Goal: Information Seeking & Learning: Learn about a topic

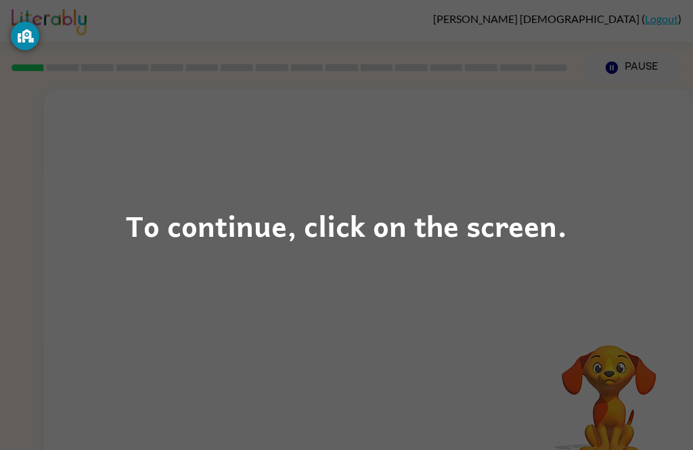
click at [335, 236] on div "To continue, click on the screen." at bounding box center [346, 225] width 441 height 46
click at [216, 279] on div "To continue, click on the screen." at bounding box center [346, 225] width 693 height 450
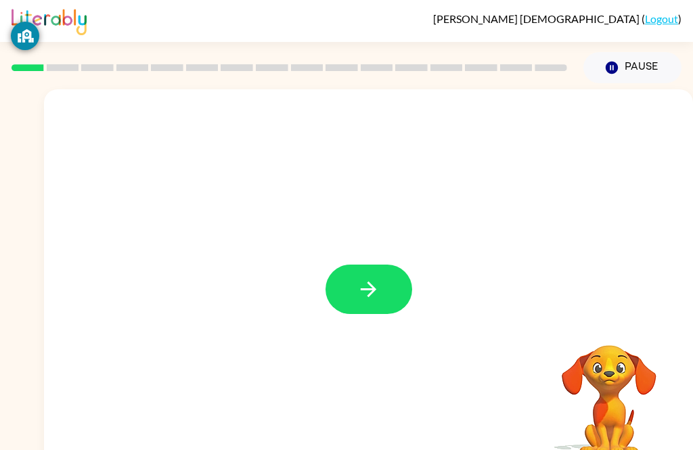
click at [361, 265] on button "button" at bounding box center [368, 288] width 87 height 49
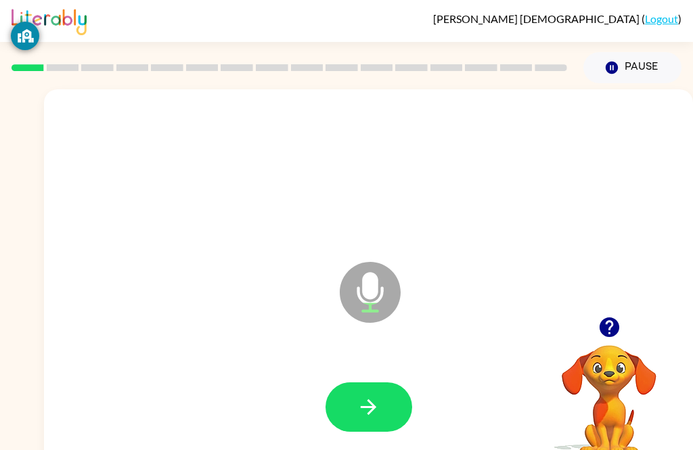
click at [353, 392] on button "button" at bounding box center [368, 406] width 87 height 49
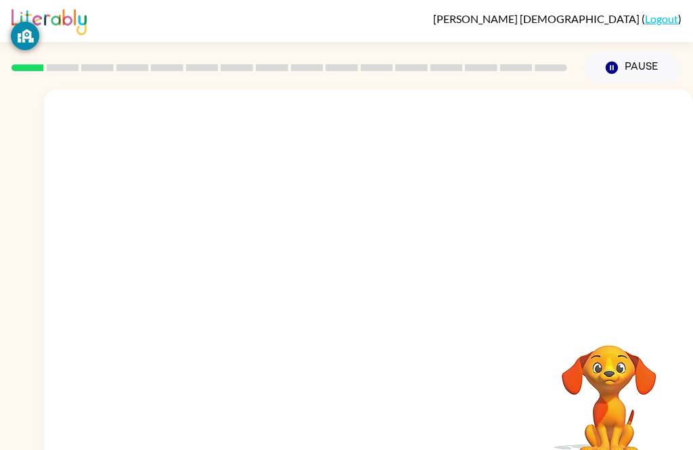
click at [99, 162] on div at bounding box center [368, 202] width 649 height 227
click at [125, 295] on div at bounding box center [368, 202] width 649 height 227
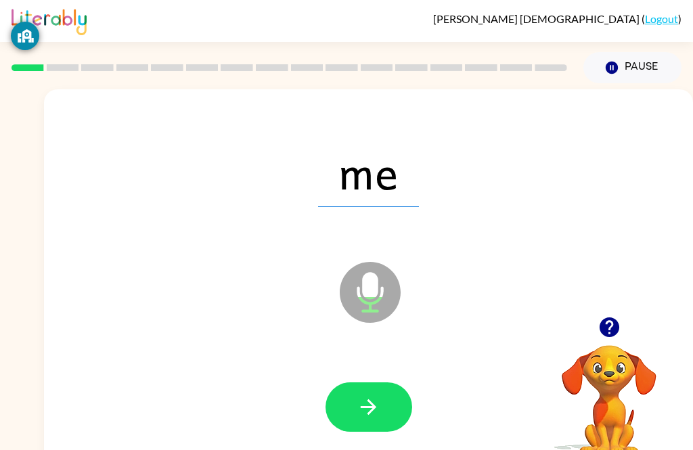
click at [367, 403] on icon "button" at bounding box center [368, 407] width 24 height 24
click at [358, 392] on button "button" at bounding box center [368, 406] width 87 height 49
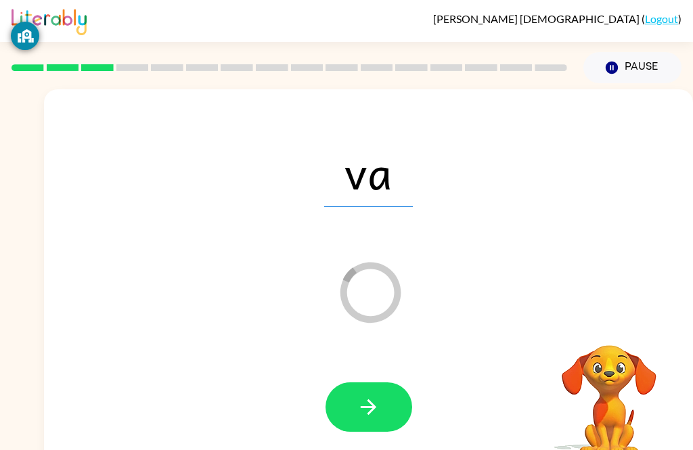
click at [372, 384] on button "button" at bounding box center [368, 406] width 87 height 49
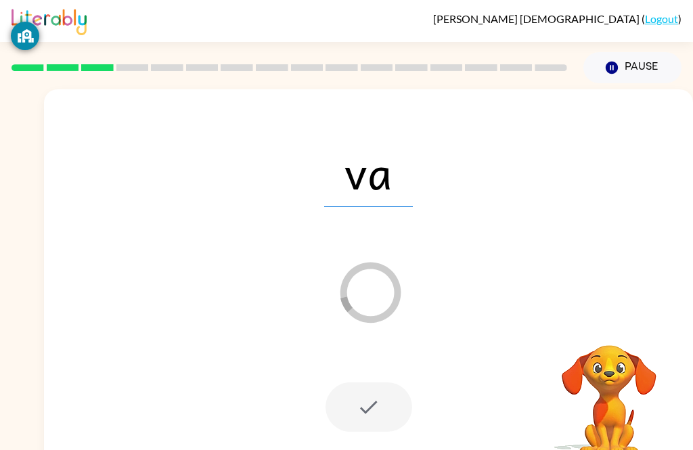
click at [373, 405] on div at bounding box center [368, 406] width 87 height 49
click at [376, 411] on div at bounding box center [368, 406] width 87 height 49
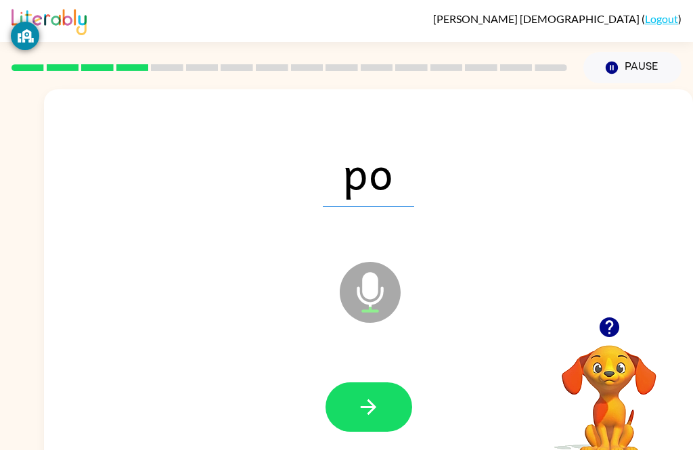
click at [373, 397] on icon "button" at bounding box center [368, 407] width 24 height 24
click at [371, 419] on icon "button" at bounding box center [368, 407] width 24 height 24
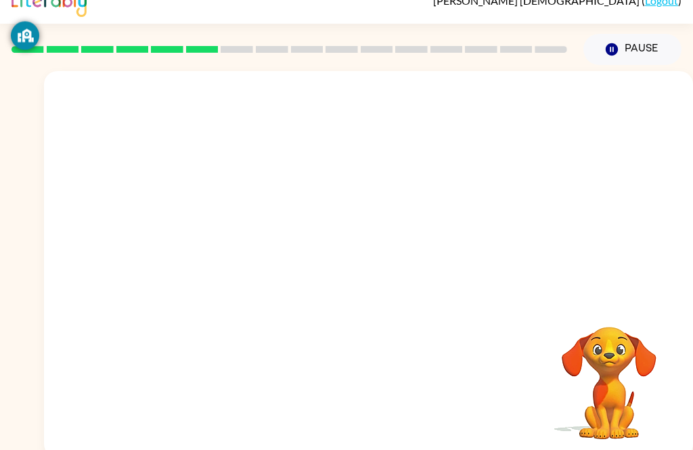
scroll to position [6, 0]
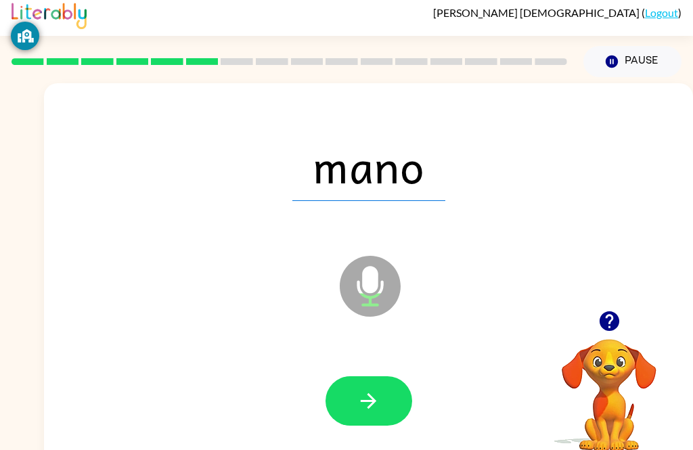
click at [333, 181] on span "mano" at bounding box center [368, 166] width 153 height 70
click at [333, 180] on span "mano" at bounding box center [368, 166] width 153 height 70
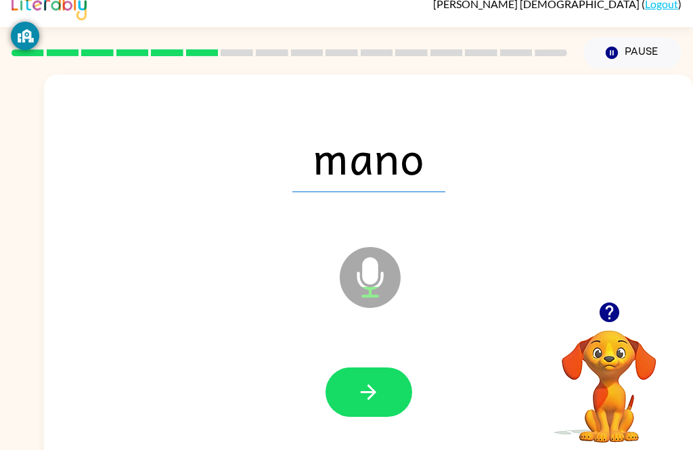
scroll to position [24, 0]
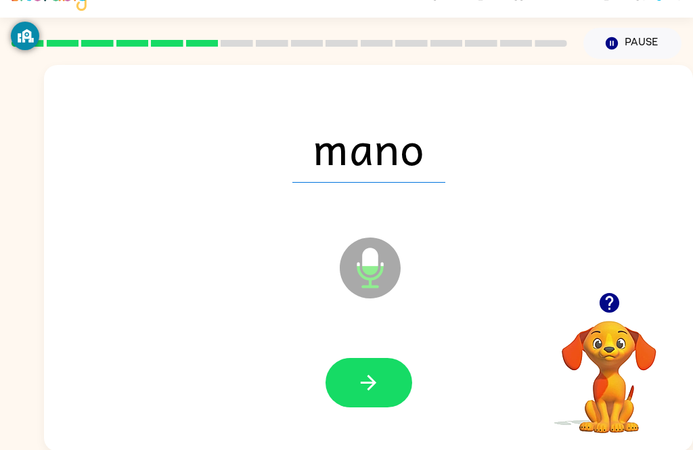
click at [372, 367] on button "button" at bounding box center [368, 382] width 87 height 49
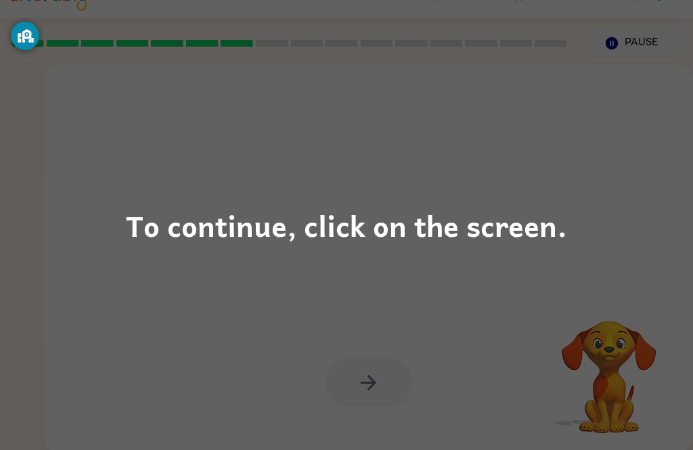
click at [377, 389] on div "To continue, click on the screen." at bounding box center [346, 225] width 693 height 450
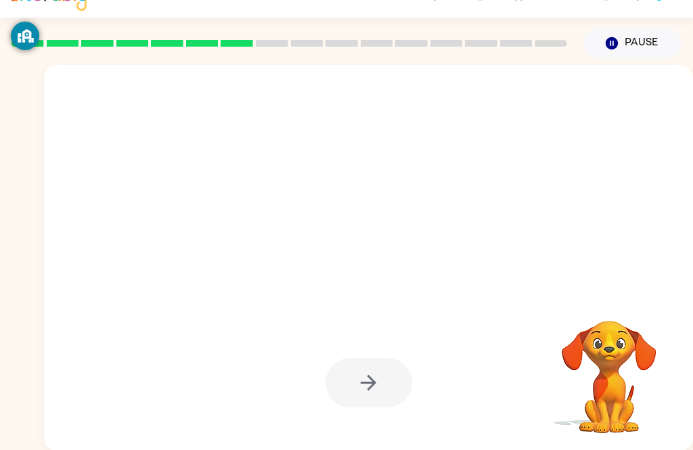
click at [382, 379] on div at bounding box center [368, 382] width 87 height 49
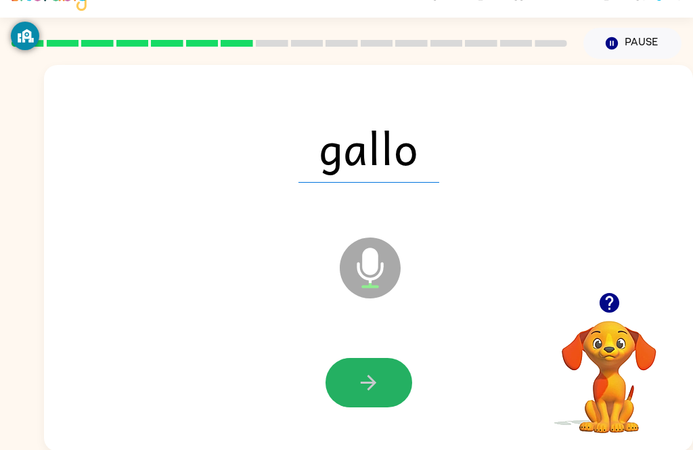
click at [361, 379] on icon "button" at bounding box center [368, 383] width 24 height 24
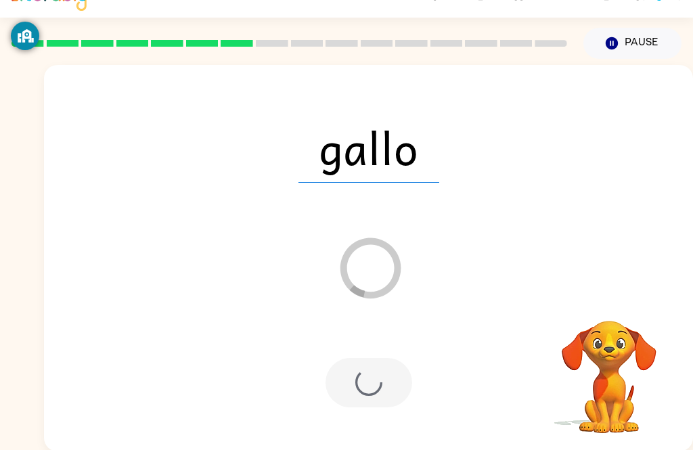
click at [338, 402] on div at bounding box center [368, 382] width 87 height 49
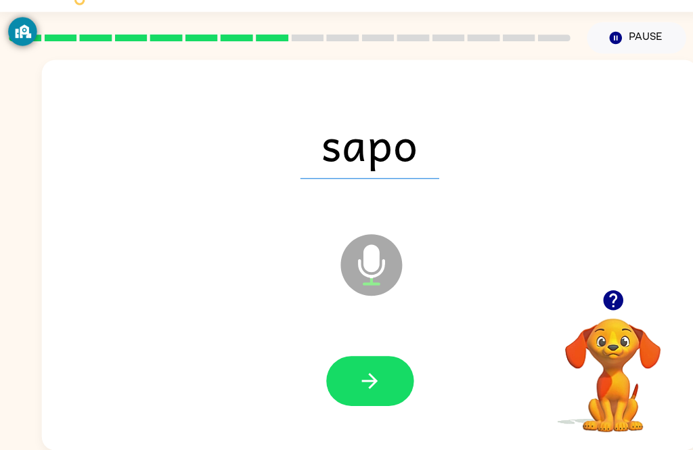
scroll to position [43, 0]
click at [292, 396] on div at bounding box center [368, 381] width 622 height 111
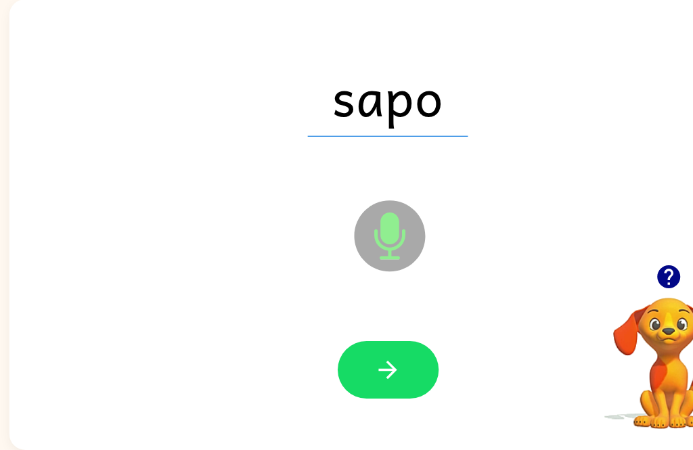
click at [309, 112] on div "sapo" at bounding box center [368, 146] width 622 height 111
click at [356, 369] on icon "button" at bounding box center [368, 381] width 24 height 24
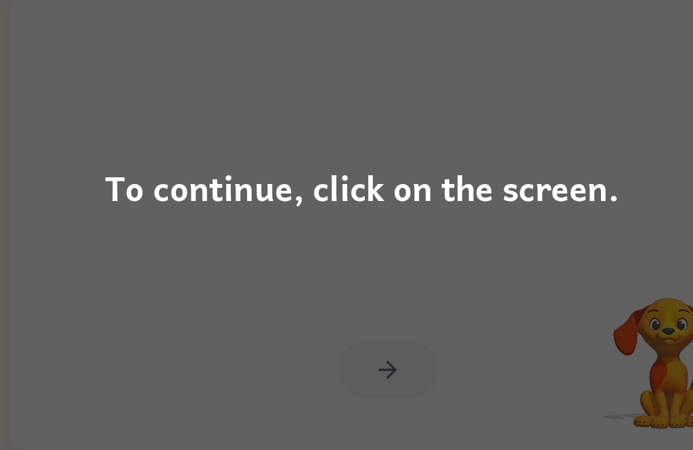
click at [191, 202] on div "To continue, click on the screen." at bounding box center [346, 225] width 441 height 46
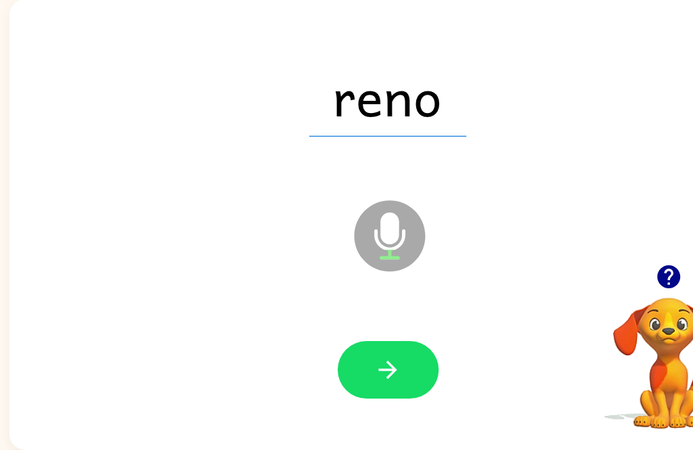
click at [356, 369] on icon "button" at bounding box center [368, 381] width 24 height 24
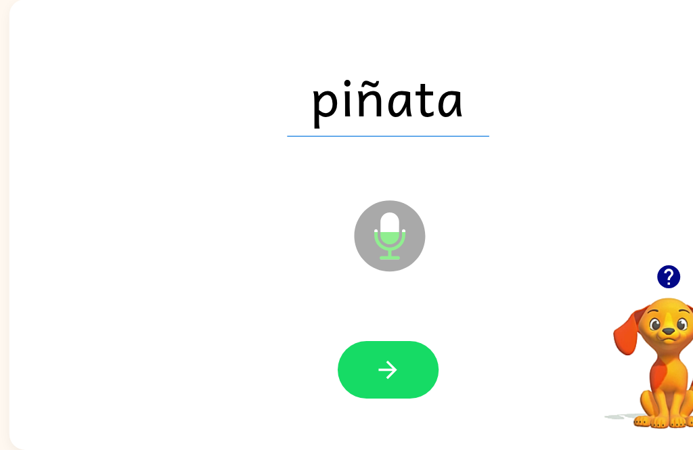
click at [282, 111] on span "piñata" at bounding box center [368, 146] width 173 height 70
click at [356, 369] on icon "button" at bounding box center [368, 381] width 24 height 24
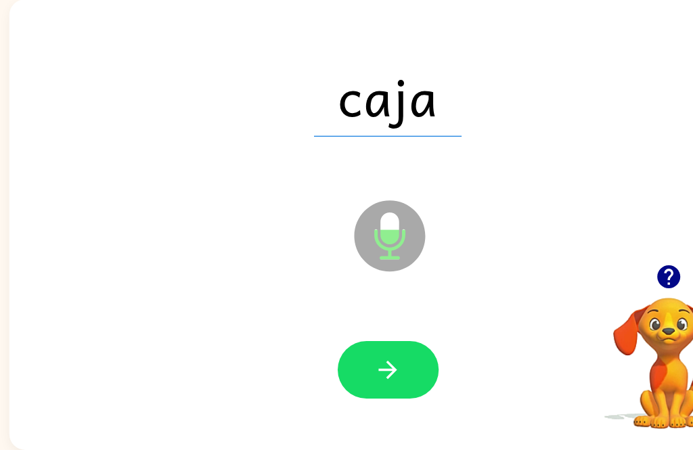
click at [356, 369] on icon "button" at bounding box center [368, 381] width 24 height 24
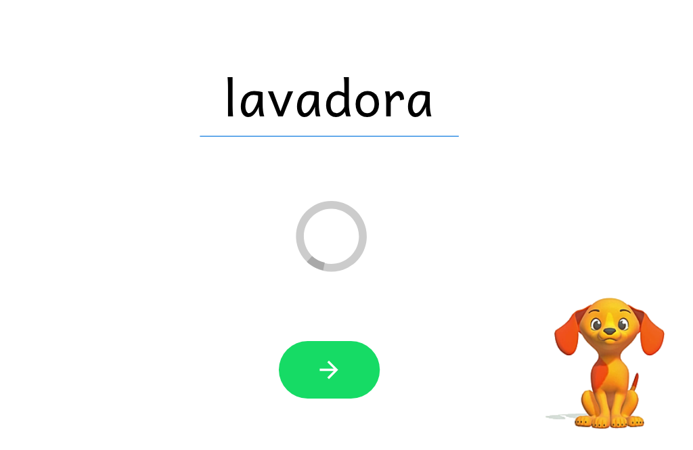
click at [258, 111] on span "lavadora" at bounding box center [369, 146] width 222 height 70
click at [356, 369] on icon "button" at bounding box center [368, 381] width 24 height 24
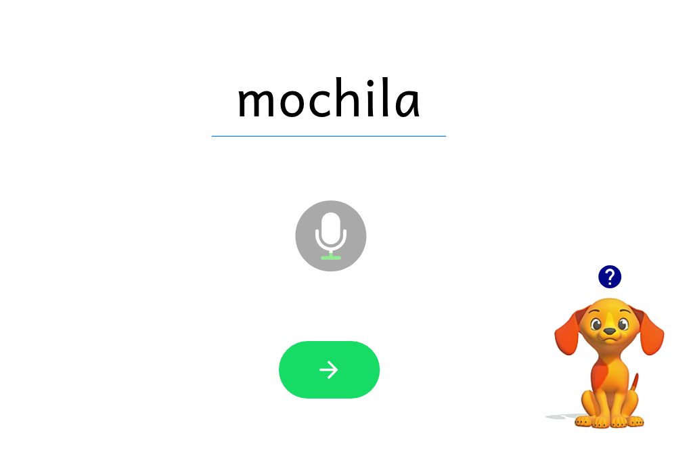
click at [356, 369] on icon "button" at bounding box center [368, 381] width 24 height 24
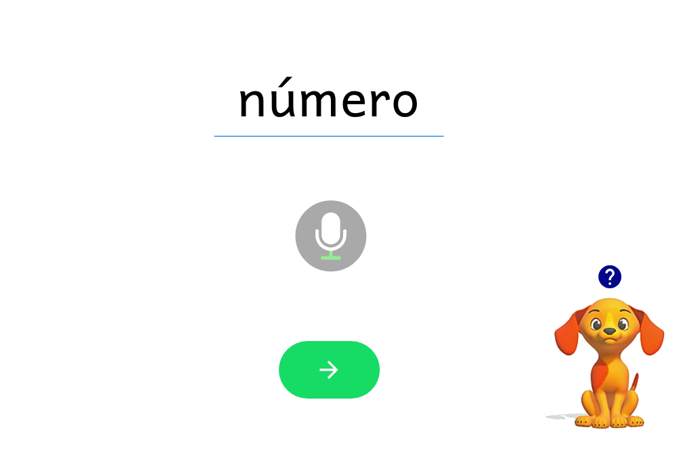
click at [325, 356] on button "button" at bounding box center [368, 380] width 87 height 49
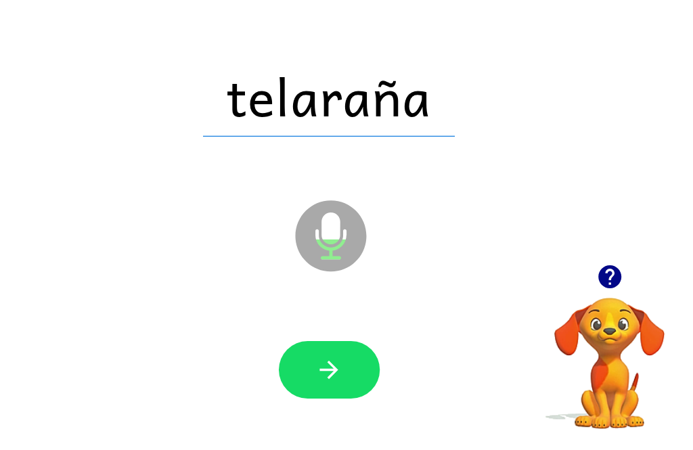
click at [285, 111] on span "telaraña" at bounding box center [368, 146] width 216 height 70
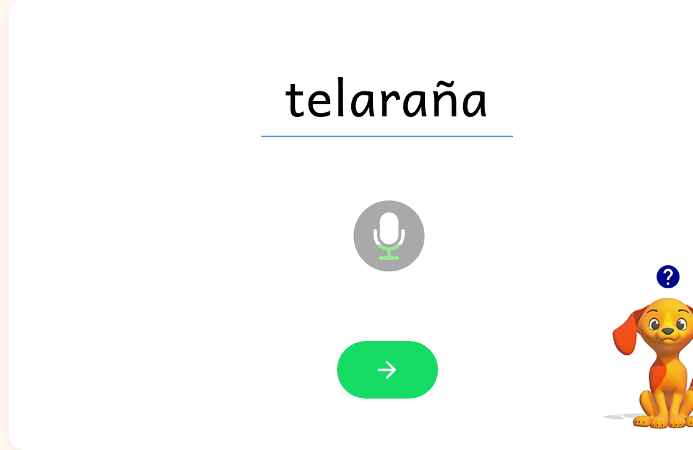
click at [356, 369] on icon "button" at bounding box center [368, 381] width 24 height 24
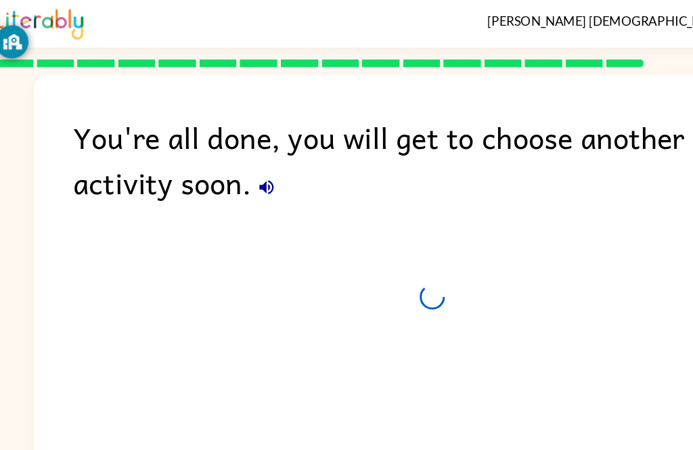
scroll to position [0, 0]
